Goal: Information Seeking & Learning: Check status

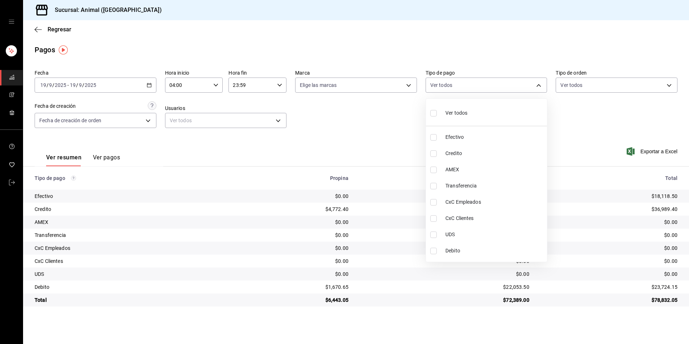
click at [466, 145] on li "Credito" at bounding box center [486, 153] width 121 height 16
type input "235ce608-f464-428a-9a71-314f665367d1"
checkbox input "true"
click at [475, 243] on li "Debito" at bounding box center [486, 250] width 121 height 16
type input "235ce608-f464-428a-9a71-314f665367d1,c7b29183-a811-4137-9cfa-21a61cd2bc4a"
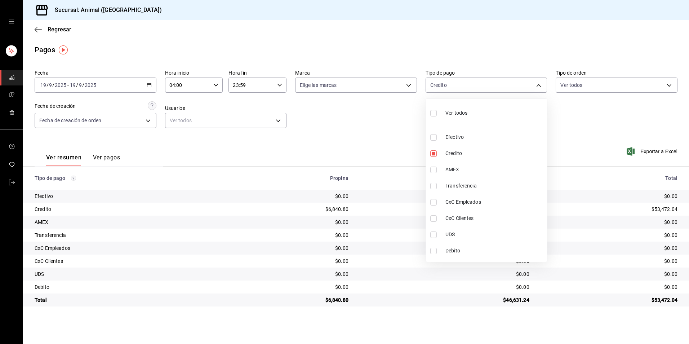
checkbox input "true"
click at [475, 243] on li "Debito" at bounding box center [486, 250] width 121 height 16
type input "235ce608-f464-428a-9a71-314f665367d1"
checkbox input "false"
click at [470, 156] on span "Credito" at bounding box center [494, 154] width 99 height 8
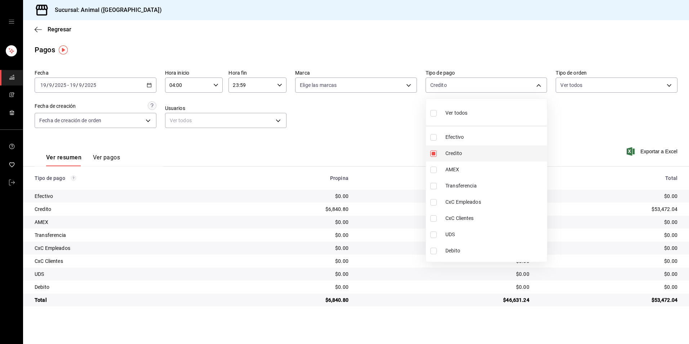
checkbox input "false"
click at [469, 109] on li "Ver todos" at bounding box center [486, 112] width 121 height 21
type input "b84c62b8-b02c-4970-ab2e-e166616419f2,235ce608-f464-428a-9a71-314f665367d1,53567…"
checkbox input "true"
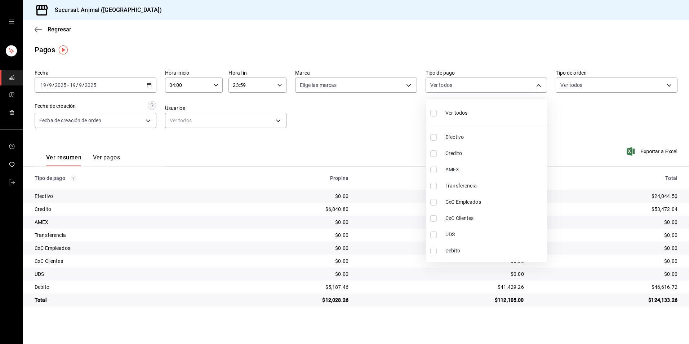
checkbox input "true"
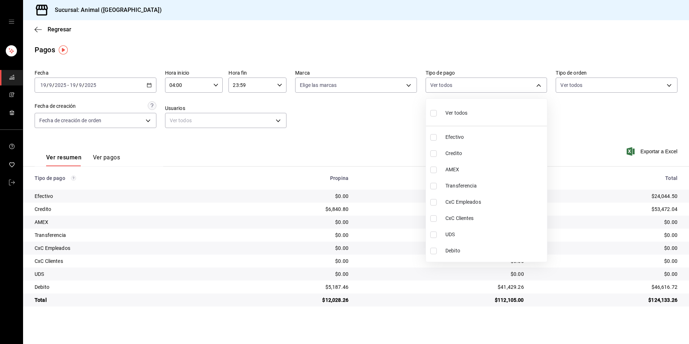
checkbox input "true"
click at [469, 109] on li "Ver todos" at bounding box center [486, 112] width 121 height 21
checkbox input "false"
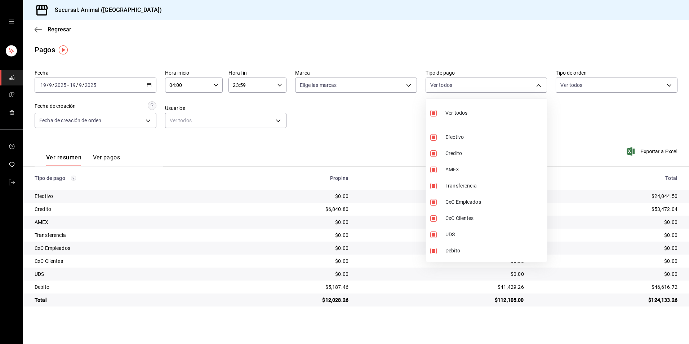
checkbox input "false"
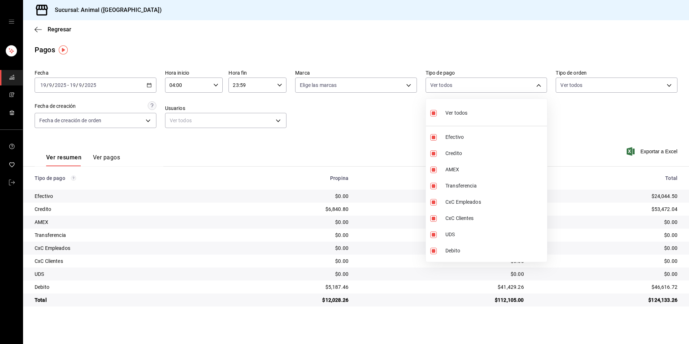
checkbox input "false"
click at [474, 147] on li "Credito" at bounding box center [486, 153] width 121 height 16
type input "235ce608-f464-428a-9a71-314f665367d1"
checkbox input "true"
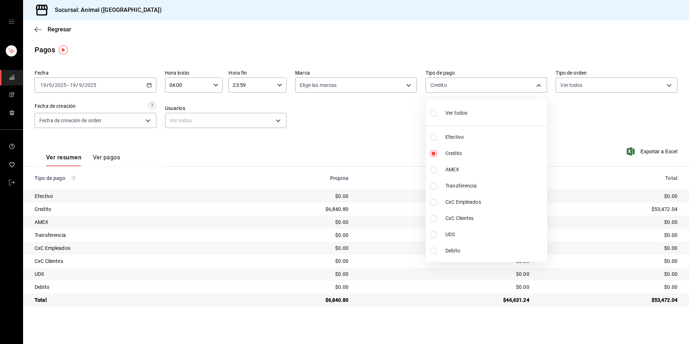
click at [473, 245] on li "Debito" at bounding box center [486, 250] width 121 height 16
type input "235ce608-f464-428a-9a71-314f665367d1,c7b29183-a811-4137-9cfa-21a61cd2bc4a"
checkbox input "true"
click at [485, 157] on li "Credito" at bounding box center [486, 153] width 121 height 16
type input "c7b29183-a811-4137-9cfa-21a61cd2bc4a"
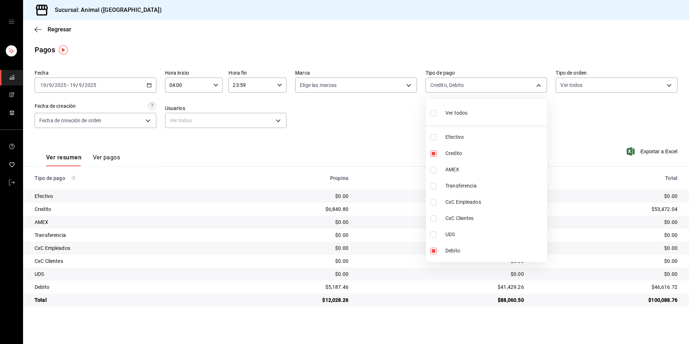
checkbox input "false"
click at [464, 249] on span "Debito" at bounding box center [494, 251] width 99 height 8
checkbox input "false"
click at [469, 111] on li "Ver todos" at bounding box center [486, 112] width 121 height 21
type input "b84c62b8-b02c-4970-ab2e-e166616419f2,235ce608-f464-428a-9a71-314f665367d1,53567…"
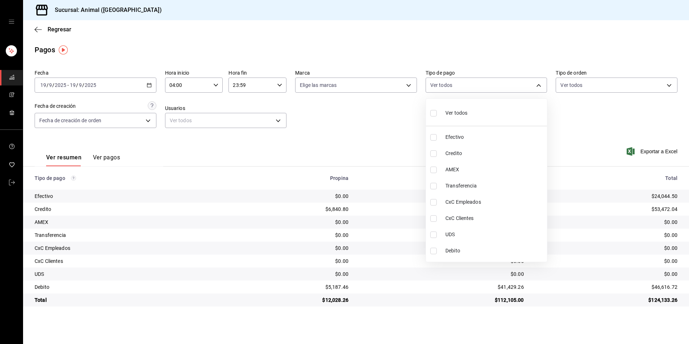
checkbox input "true"
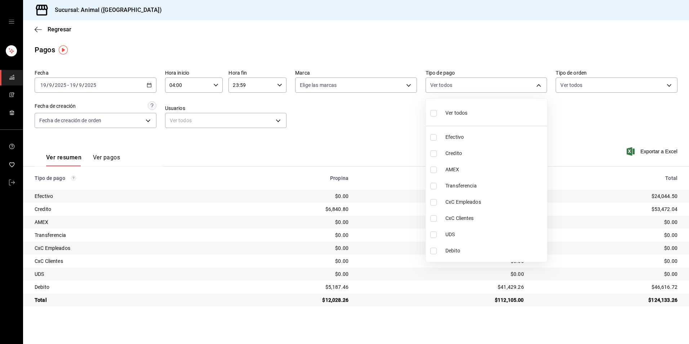
checkbox input "true"
click at [469, 111] on li "Ver todos" at bounding box center [486, 112] width 121 height 21
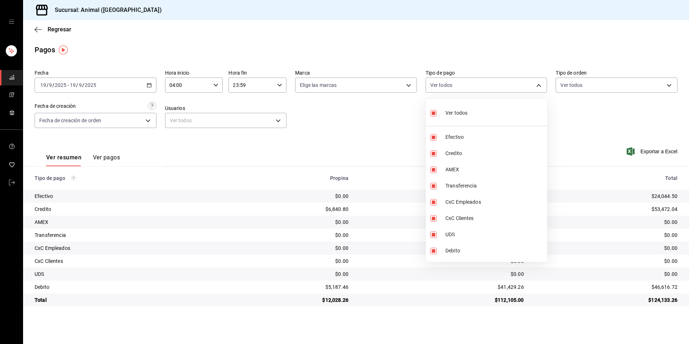
checkbox input "false"
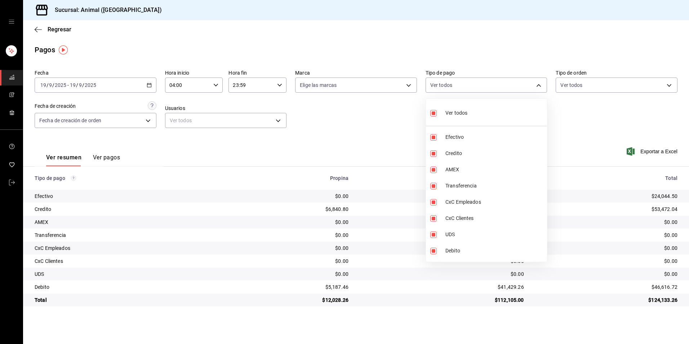
checkbox input "false"
click at [449, 151] on span "Credito" at bounding box center [494, 154] width 99 height 8
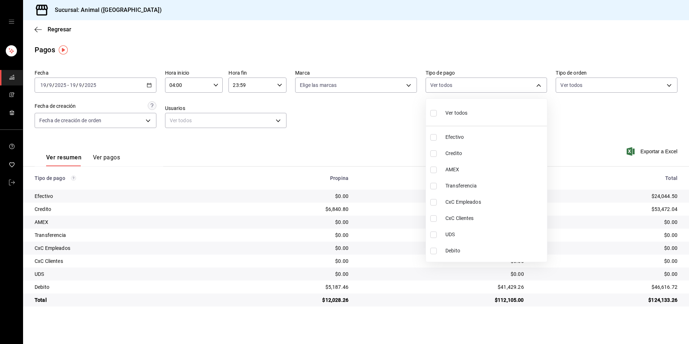
type input "235ce608-f464-428a-9a71-314f665367d1"
checkbox input "true"
click at [460, 250] on span "Debito" at bounding box center [494, 251] width 99 height 8
type input "235ce608-f464-428a-9a71-314f665367d1,c7b29183-a811-4137-9cfa-21a61cd2bc4a"
checkbox input "true"
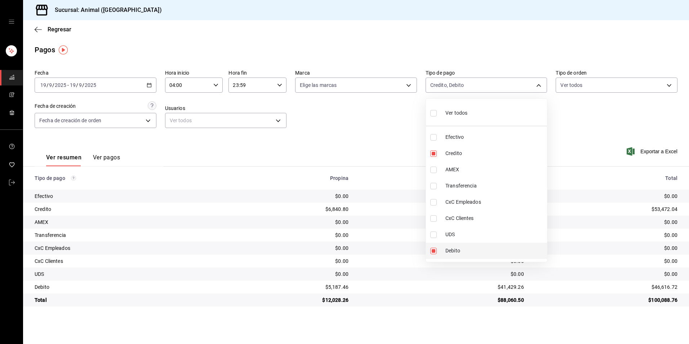
click at [460, 250] on span "Debito" at bounding box center [494, 251] width 99 height 8
type input "235ce608-f464-428a-9a71-314f665367d1"
checkbox input "false"
click at [460, 250] on span "Debito" at bounding box center [494, 251] width 99 height 8
type input "235ce608-f464-428a-9a71-314f665367d1,c7b29183-a811-4137-9cfa-21a61cd2bc4a"
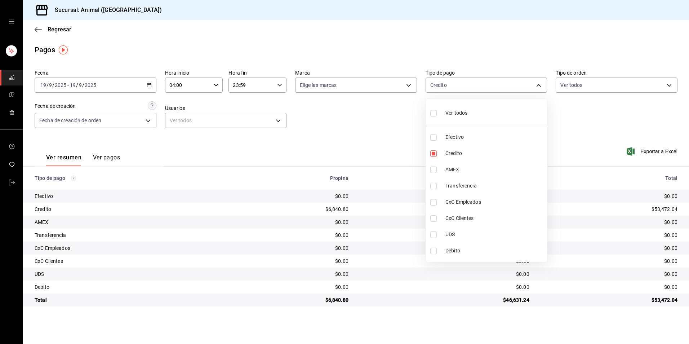
checkbox input "true"
click at [449, 149] on li "Credito" at bounding box center [486, 153] width 121 height 16
type input "c7b29183-a811-4137-9cfa-21a61cd2bc4a"
checkbox input "false"
click at [450, 257] on li "Debito" at bounding box center [486, 250] width 121 height 16
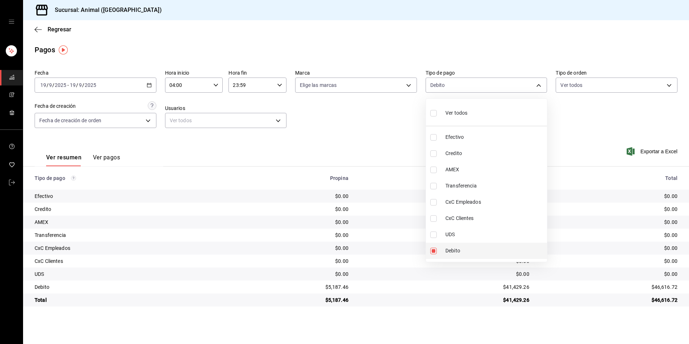
checkbox input "false"
